Goal: Information Seeking & Learning: Learn about a topic

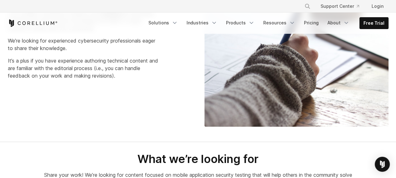
scroll to position [156, 0]
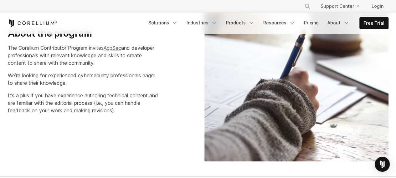
click at [114, 48] on link "AppSec" at bounding box center [113, 48] width 18 height 6
click at [77, 68] on div "About the program The Corellium Contributor Program invites AppSec and develope…" at bounding box center [100, 71] width 184 height 87
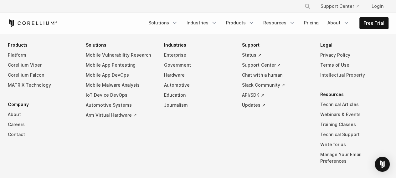
scroll to position [1401, 0]
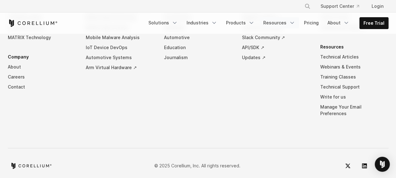
click at [293, 23] on polyline "Navigation Menu" at bounding box center [291, 23] width 3 height 2
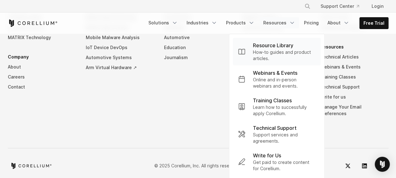
click at [275, 50] on p "How-to guides and product articles." at bounding box center [284, 55] width 63 height 13
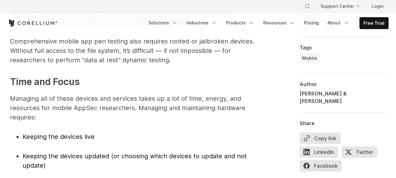
scroll to position [975, 0]
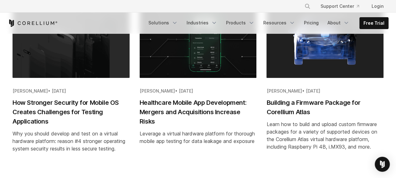
click at [280, 91] on span "[PERSON_NAME]" at bounding box center [283, 90] width 35 height 5
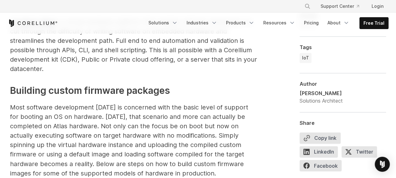
scroll to position [469, 0]
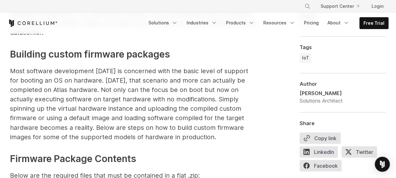
click at [310, 92] on div "[PERSON_NAME]" at bounding box center [320, 93] width 43 height 8
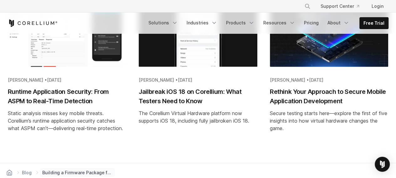
scroll to position [4193, 0]
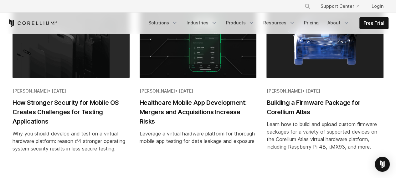
click at [145, 90] on span "[PERSON_NAME]" at bounding box center [157, 90] width 35 height 5
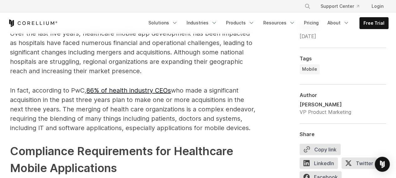
scroll to position [469, 0]
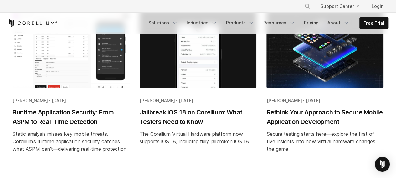
scroll to position [375, 0]
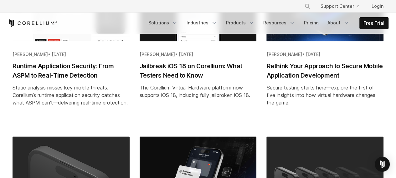
click at [24, 55] on span "[PERSON_NAME]" at bounding box center [30, 54] width 35 height 5
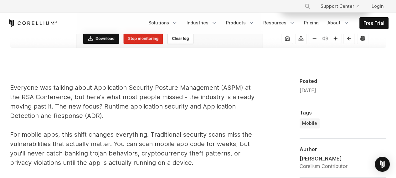
scroll to position [407, 0]
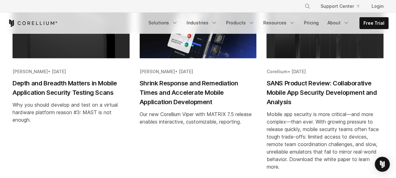
scroll to position [532, 0]
